Goal: Check status: Verify the current state of an ongoing process or item

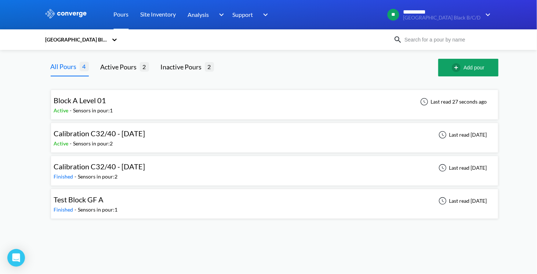
click at [144, 104] on div "Block A Level 01 Active - Sensors in pour: 1 Last read 27 seconds ago" at bounding box center [274, 104] width 441 height 23
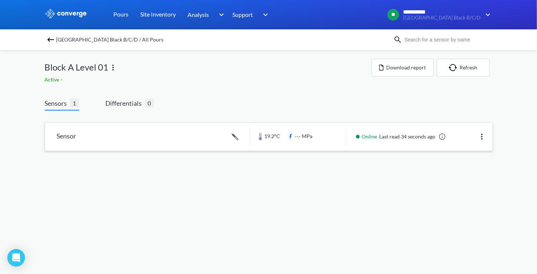
click at [202, 140] on link at bounding box center [268, 137] width 447 height 28
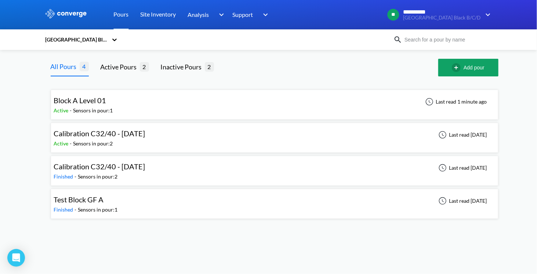
click at [203, 134] on div "Calibration C32/40 - [DATE] Active - Sensors in pour: 2 Last read [DATE]" at bounding box center [274, 137] width 441 height 23
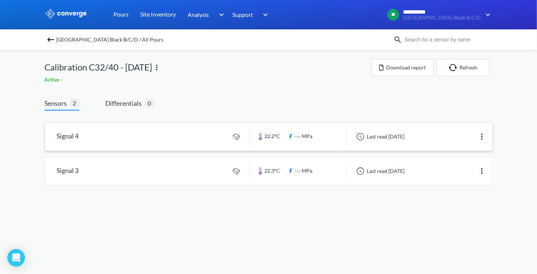
click at [143, 134] on link at bounding box center [268, 137] width 447 height 28
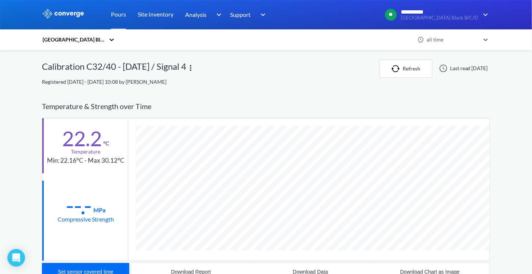
scroll to position [385, 448]
click at [397, 69] on button "Refresh" at bounding box center [405, 68] width 53 height 18
click at [395, 75] on button "Refresh" at bounding box center [405, 68] width 53 height 18
